Goal: Task Accomplishment & Management: Use online tool/utility

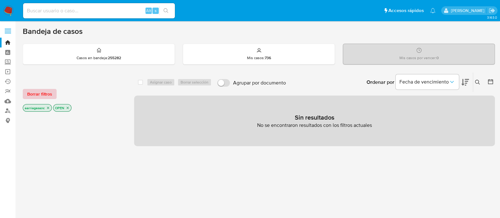
click at [52, 93] on button "Borrar filtros" at bounding box center [40, 94] width 34 height 10
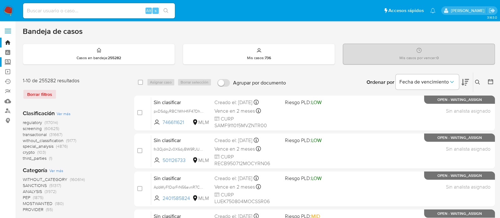
click at [7, 64] on label "Screening" at bounding box center [37, 62] width 75 height 10
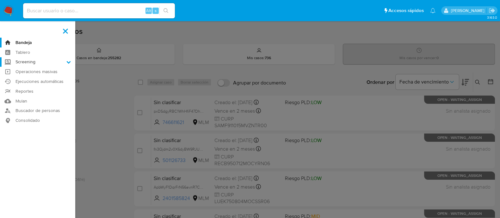
click at [0, 0] on input "Screening" at bounding box center [0, 0] width 0 height 0
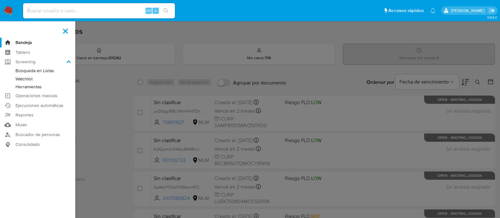
click at [28, 81] on link "Watchlist" at bounding box center [37, 79] width 75 height 8
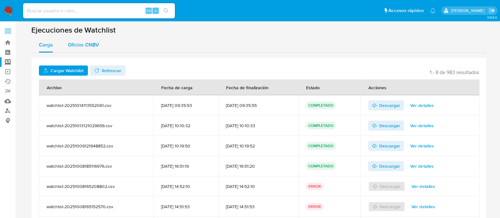
click at [83, 42] on span "Oficios CNBV" at bounding box center [83, 44] width 31 height 7
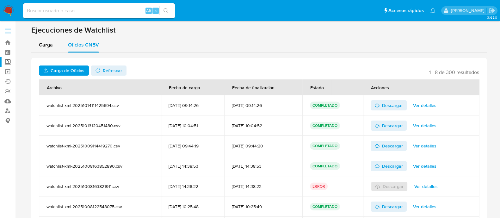
click at [71, 72] on span "Carga de Oficios" at bounding box center [68, 70] width 34 height 10
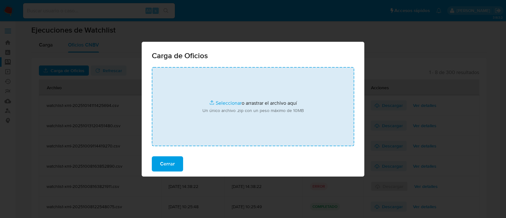
click at [217, 103] on input "file" at bounding box center [253, 106] width 202 height 79
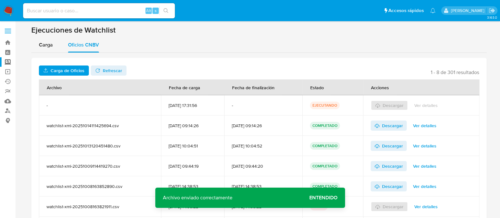
click at [327, 198] on span "Entendido" at bounding box center [323, 198] width 28 height 0
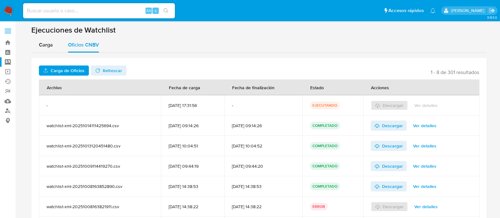
click at [113, 77] on div "Carga de Oficios No tiene permisos para realizar esta acción Refrescar 1 - 8 de…" at bounding box center [258, 161] width 455 height 207
click at [107, 74] on span "Refrescar" at bounding box center [112, 70] width 19 height 10
click at [391, 104] on span "Descargar" at bounding box center [392, 105] width 21 height 10
